Goal: Task Accomplishment & Management: Manage account settings

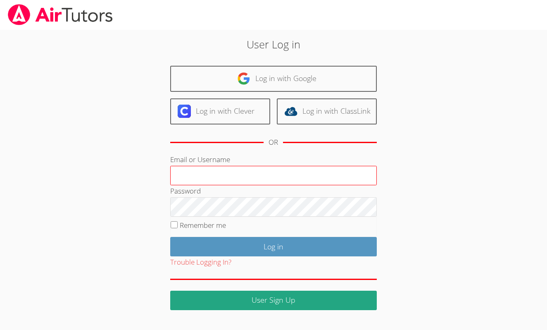
click at [200, 177] on input "Email or Username" at bounding box center [273, 176] width 207 height 20
type input "[EMAIL_ADDRESS][DOMAIN_NAME]"
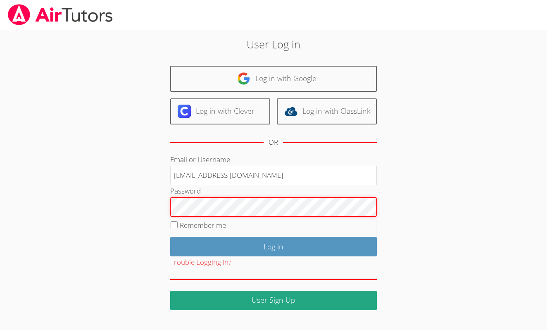
click at [273, 245] on input "Log in" at bounding box center [273, 246] width 207 height 19
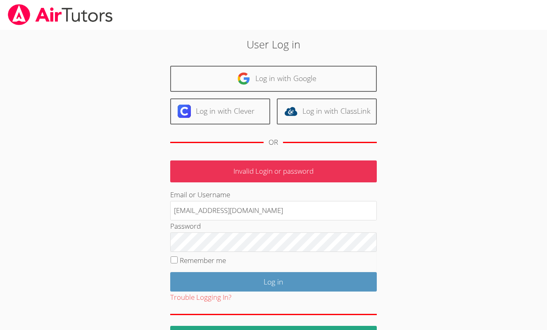
click at [360, 254] on fieldset "Remember me" at bounding box center [273, 262] width 207 height 21
click at [488, 136] on body "User Log in Log in with Google Log in with Clever Log in with ClassLink OR Inva…" at bounding box center [273, 165] width 547 height 330
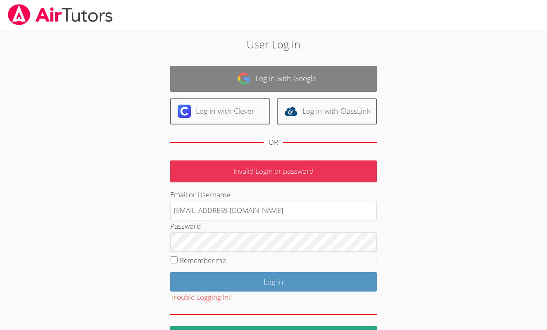
click at [243, 83] on img at bounding box center [243, 78] width 13 height 13
